Goal: Find contact information: Find contact information

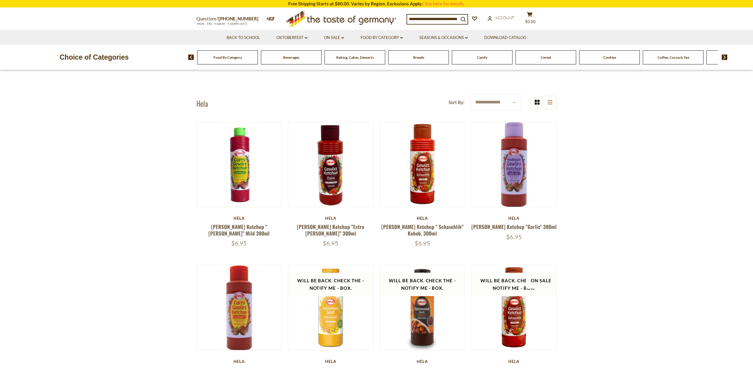
click at [724, 59] on img at bounding box center [724, 57] width 6 height 5
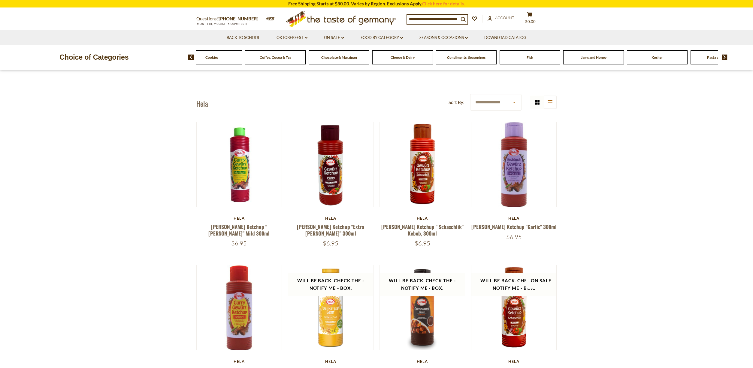
click at [724, 59] on img at bounding box center [724, 57] width 6 height 5
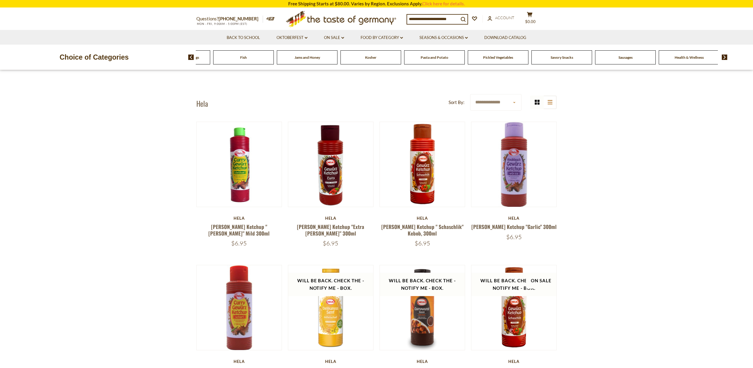
click at [366, 21] on icon ".st0{fill:#EDD300;} .st1{fill:#D33E21;}" at bounding box center [341, 19] width 112 height 22
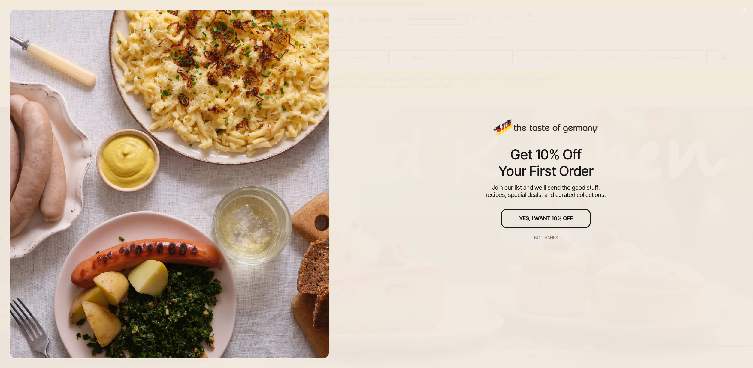
click at [548, 237] on div "No, thanks" at bounding box center [546, 238] width 24 height 4
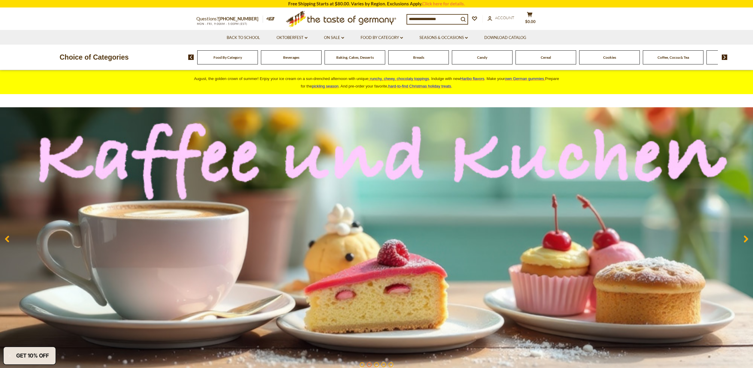
click at [258, 62] on div "Coffee, Cocoa & Tea" at bounding box center [227, 57] width 61 height 14
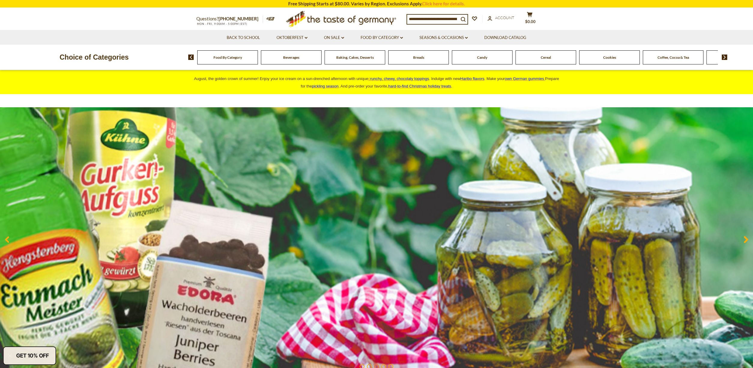
click at [680, 57] on span "Coffee, Cocoa & Tea" at bounding box center [673, 57] width 32 height 5
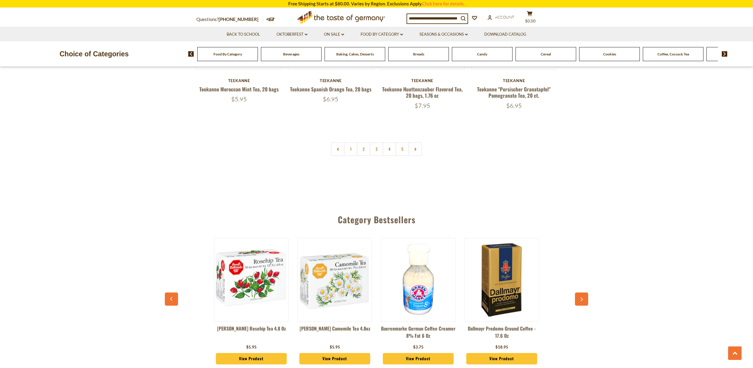
scroll to position [1500, 0]
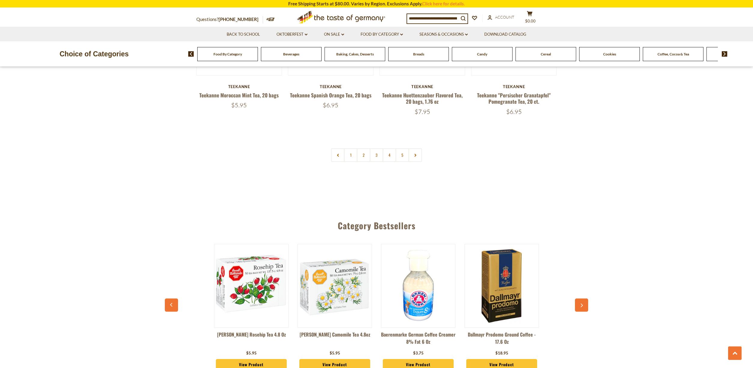
click at [266, 18] on icon at bounding box center [270, 19] width 8 height 3
click at [305, 34] on icon "dropdown_arrow" at bounding box center [306, 35] width 3 height 2
click at [342, 34] on icon "dropdown_arrow" at bounding box center [342, 35] width 3 height 2
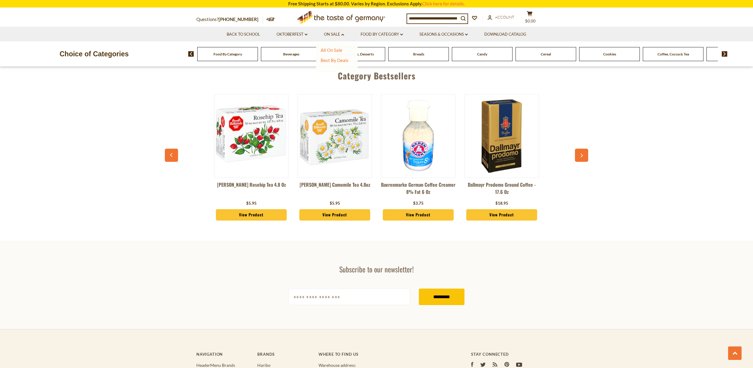
scroll to position [1878, 0]
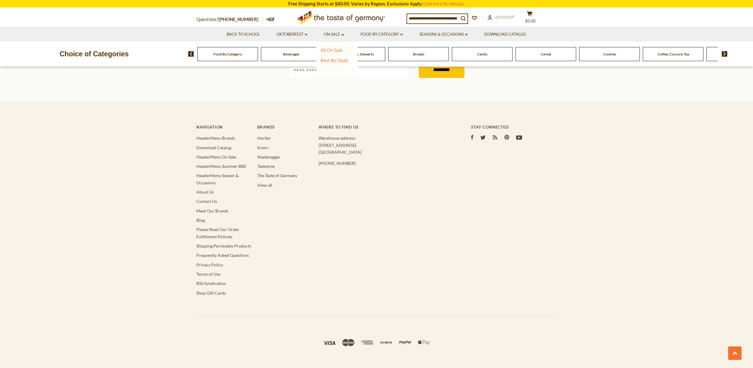
drag, startPoint x: 318, startPoint y: 132, endPoint x: 362, endPoint y: 142, distance: 44.8
click at [362, 142] on p "Warehouse address: 615 Lofstrand Lane Rockville, MD 20850" at bounding box center [382, 145] width 128 height 21
copy p "615 Lofstrand Lane Rockville, MD 20850"
